Goal: Information Seeking & Learning: Learn about a topic

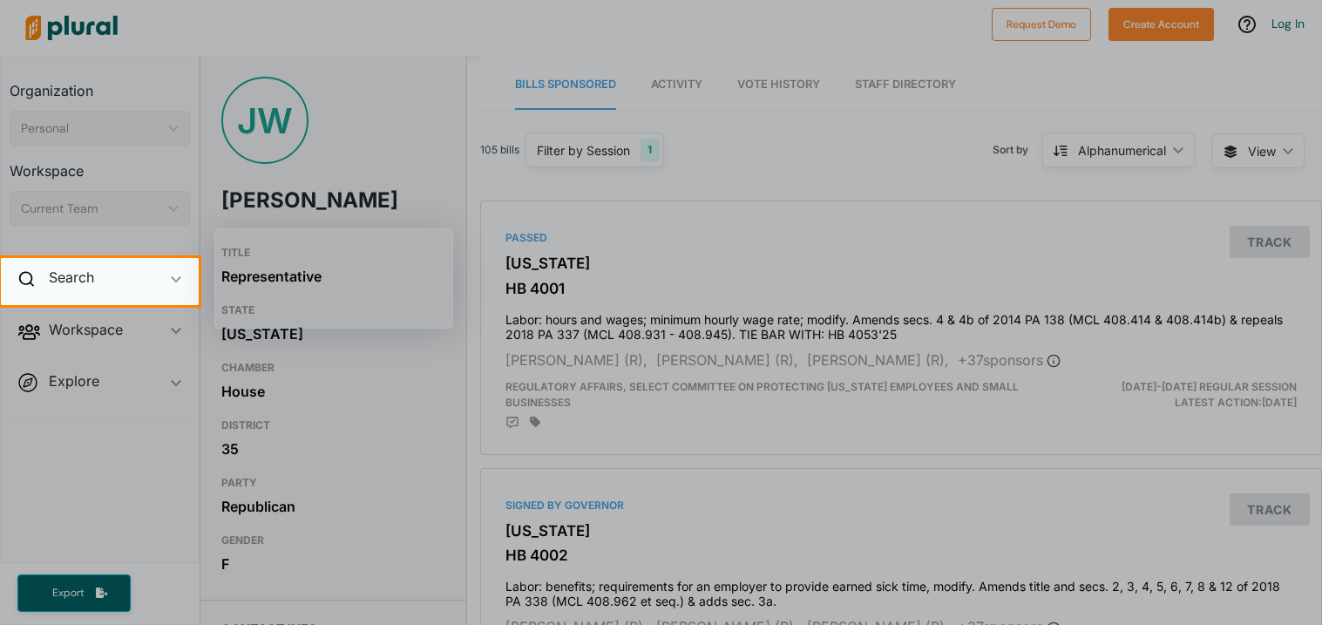
click at [188, 274] on div "Search ic_keyboard_arrow_down" at bounding box center [100, 280] width 198 height 47
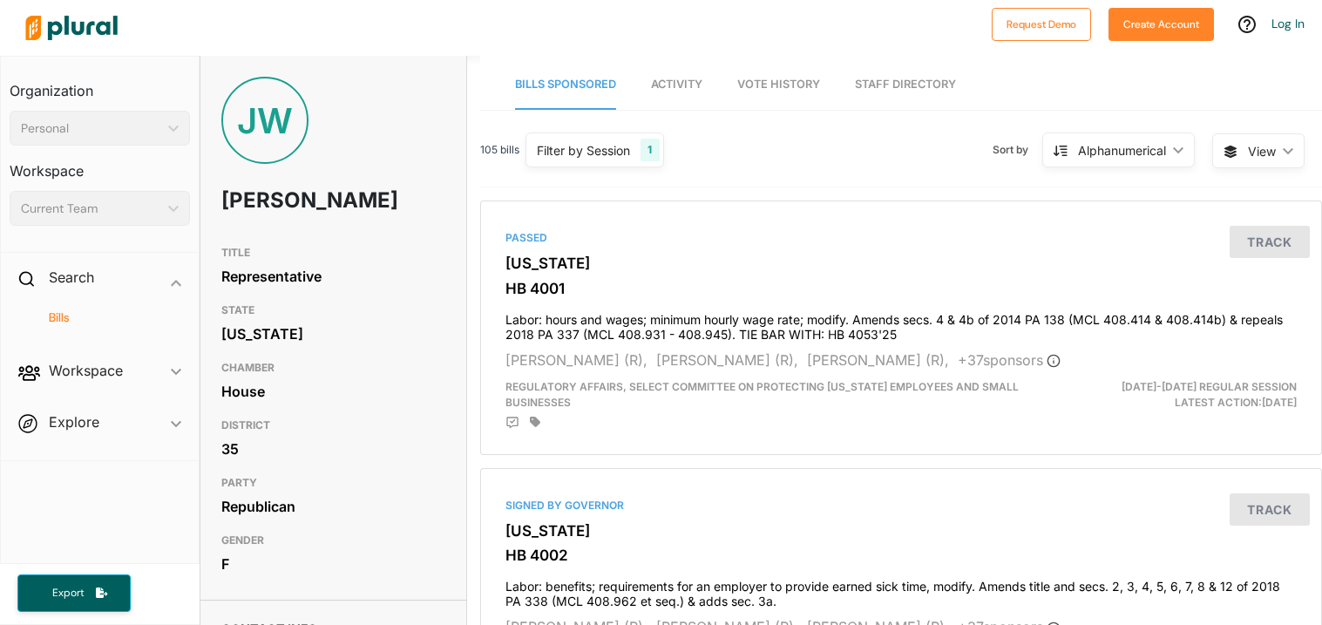
click at [163, 309] on h4 "Bills" at bounding box center [104, 317] width 154 height 17
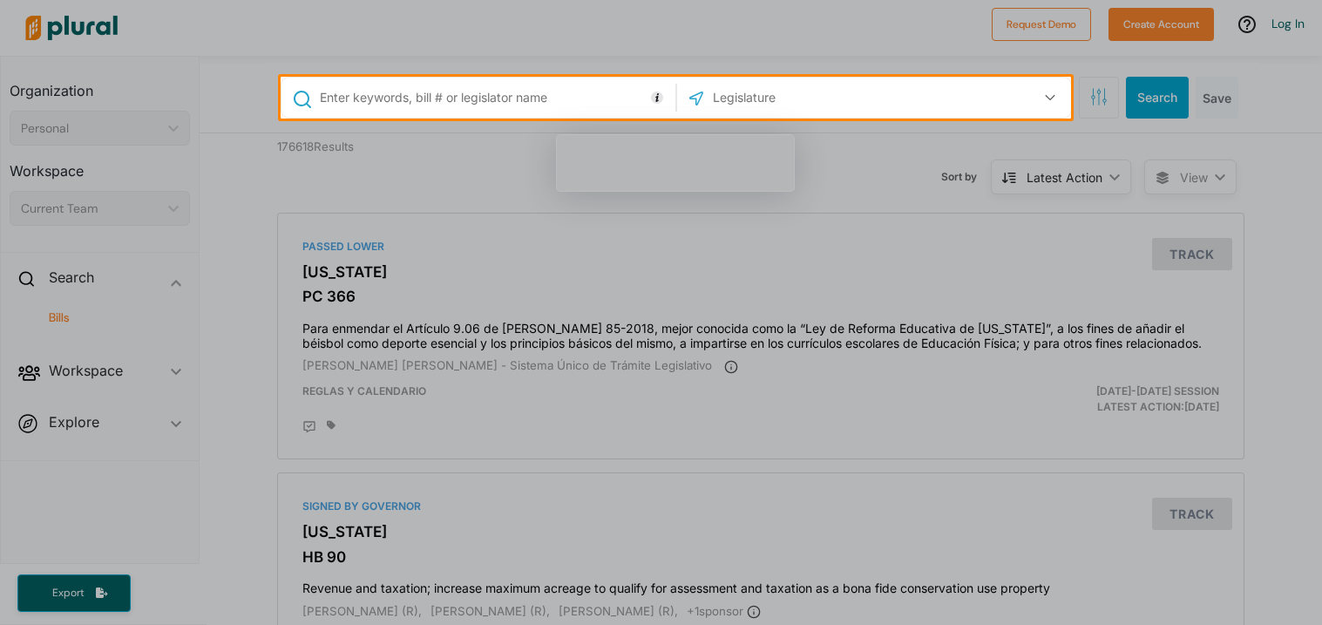
click at [669, 97] on input "text" at bounding box center [494, 97] width 353 height 33
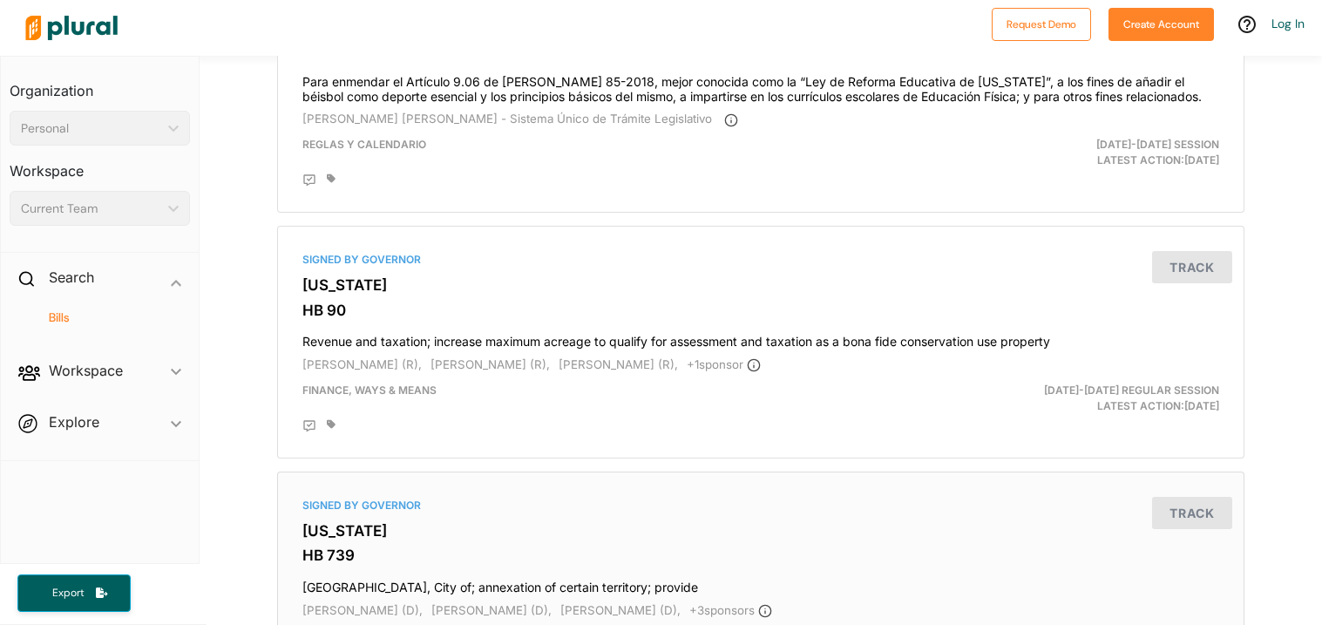
scroll to position [189, 0]
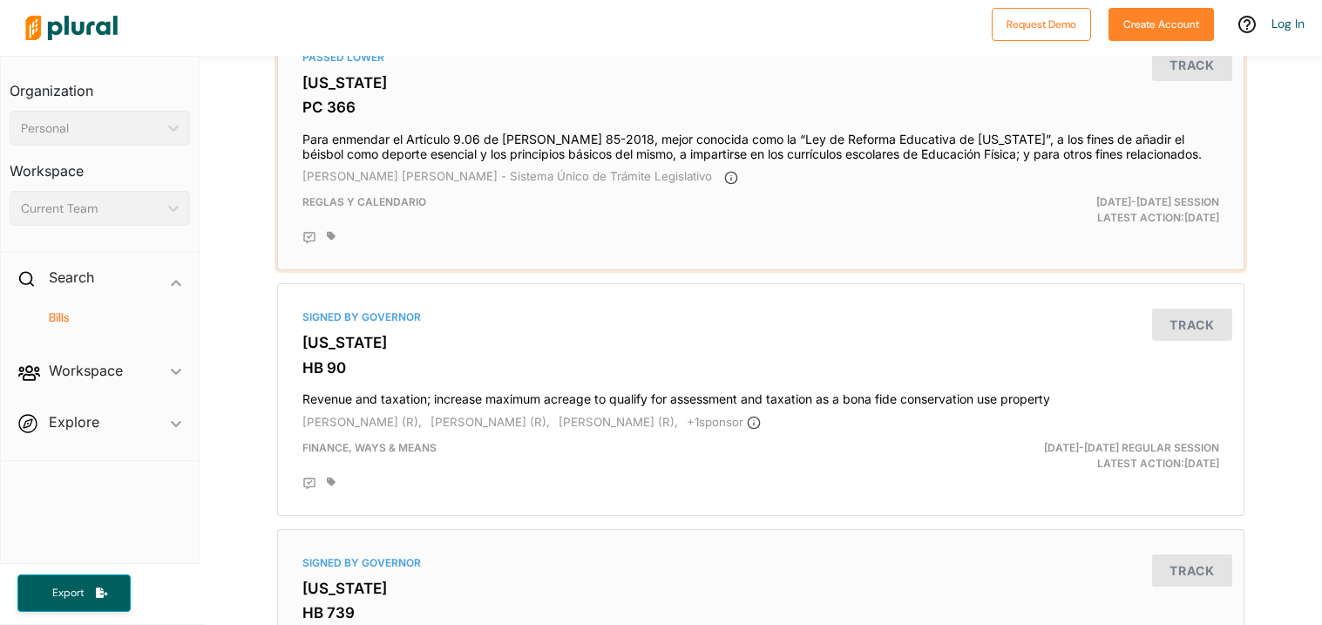
click at [862, 265] on div "Passed Lower Puerto Rico PC 366 Para enmendar el Artículo 9.06 de la Ley 85-201…" at bounding box center [760, 147] width 967 height 247
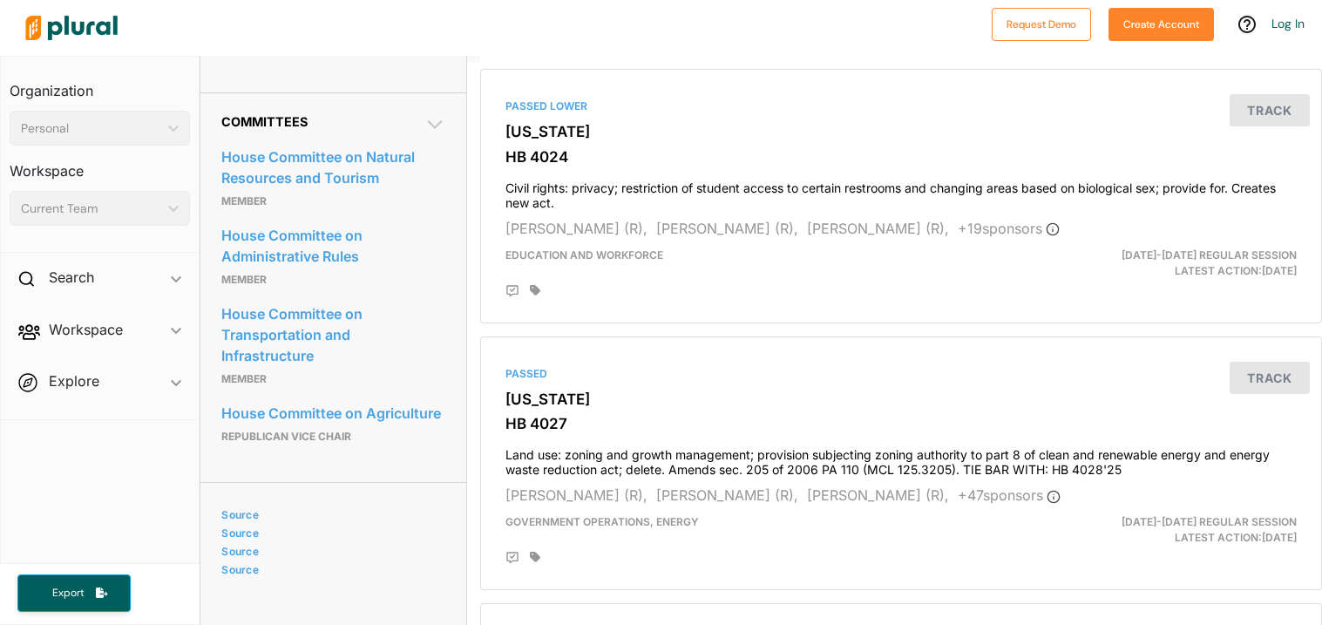
scroll to position [934, 0]
